Goal: Book appointment/travel/reservation

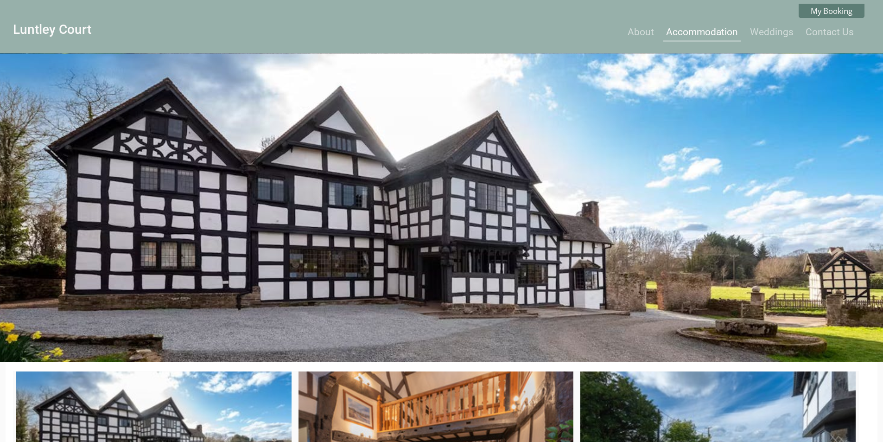
click at [701, 35] on link "Accommodation" at bounding box center [702, 31] width 72 height 11
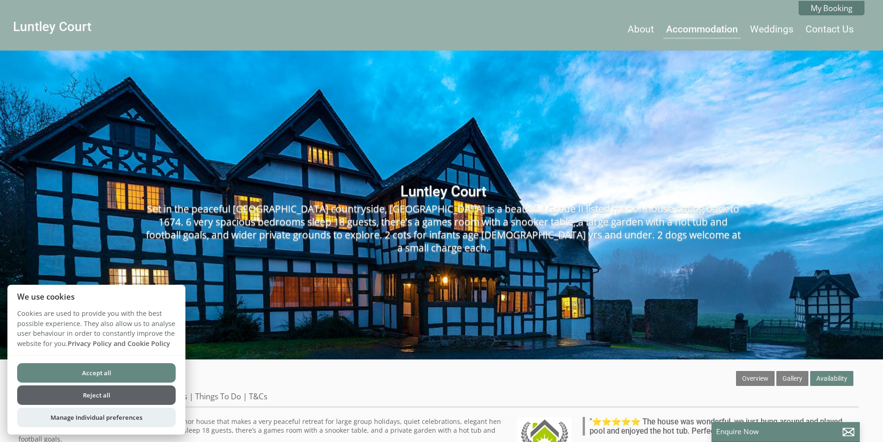
scroll to position [139, 0]
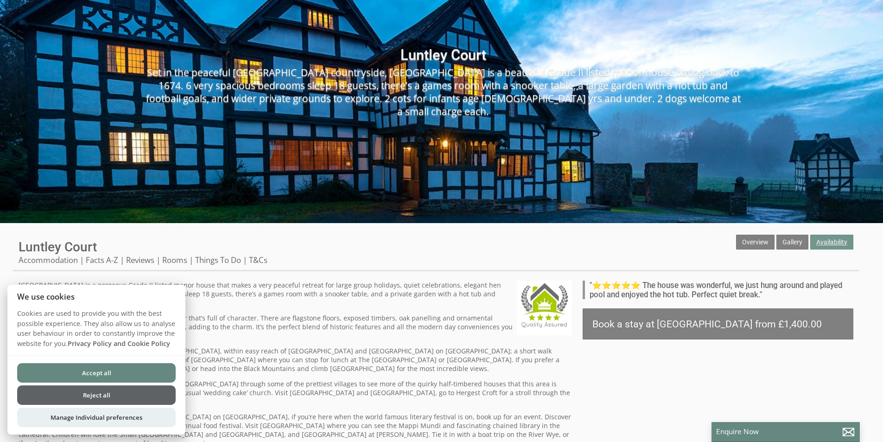
click at [819, 244] on link "Availability" at bounding box center [832, 242] width 43 height 15
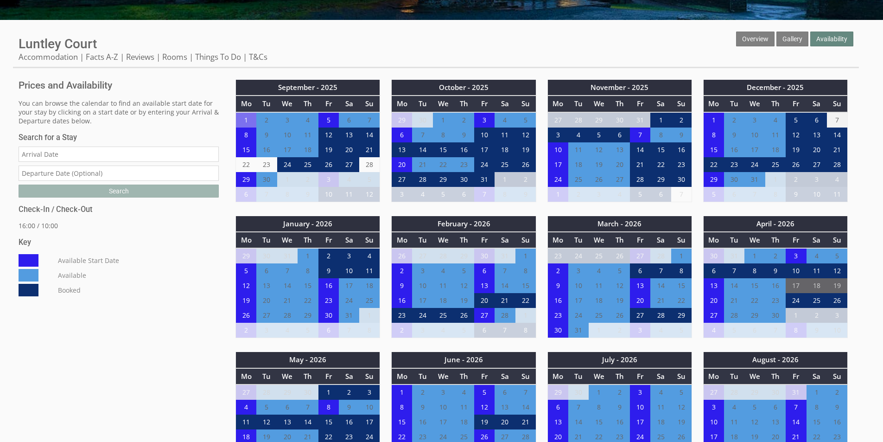
scroll to position [371, 0]
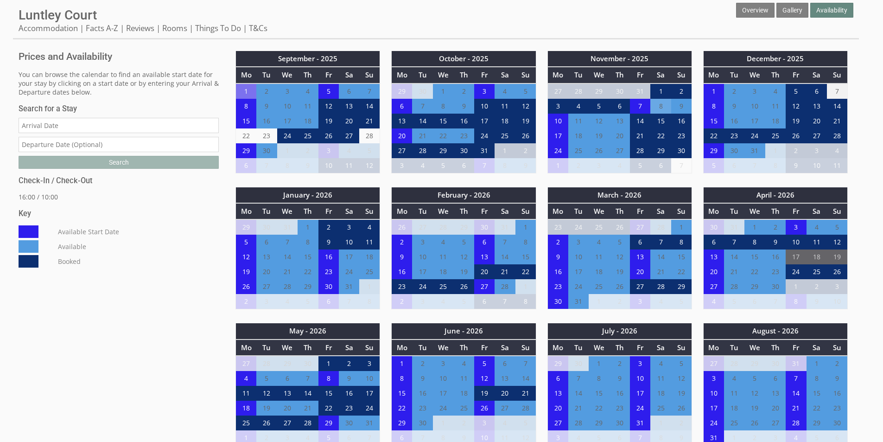
click at [658, 108] on td "8" at bounding box center [661, 106] width 20 height 15
click at [662, 105] on td "8" at bounding box center [661, 106] width 20 height 15
click at [638, 106] on td "7" at bounding box center [640, 106] width 20 height 15
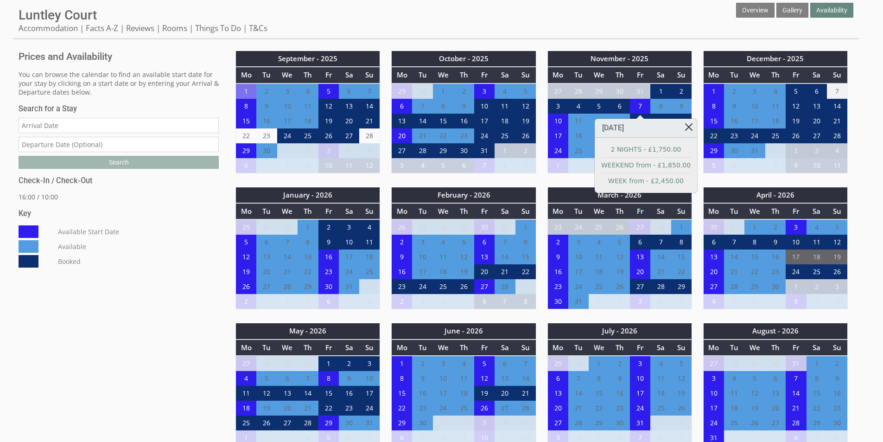
click at [681, 129] on link at bounding box center [689, 127] width 16 height 16
